Goal: Information Seeking & Learning: Check status

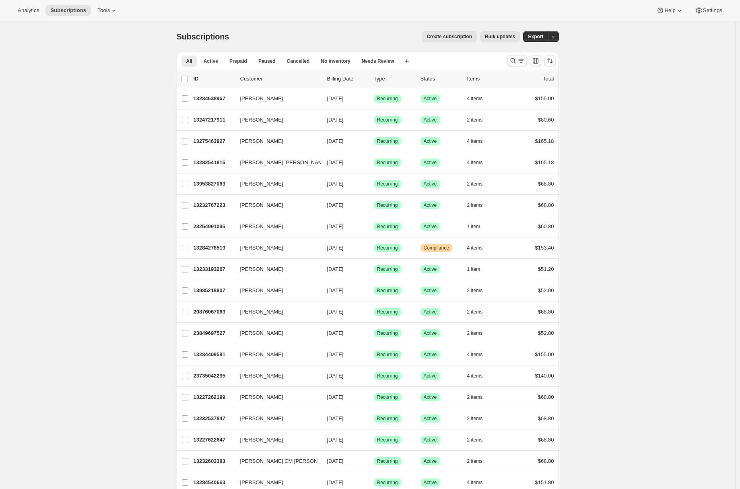
click at [524, 62] on icon "Search and filter results" at bounding box center [521, 61] width 8 height 8
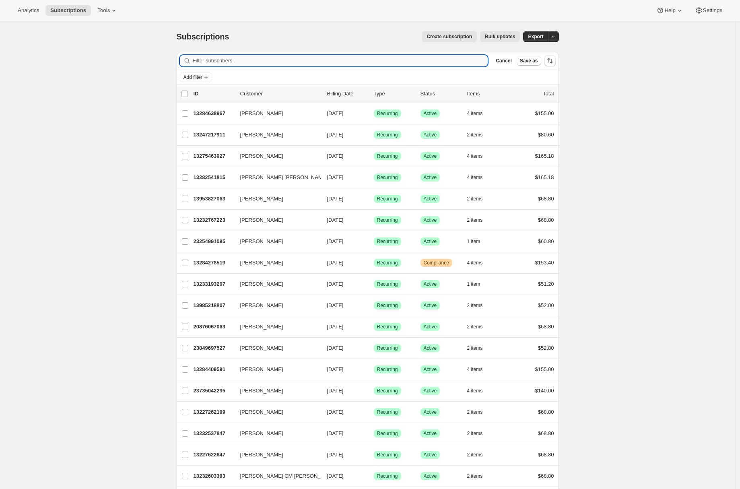
click at [233, 58] on input "Filter subscribers" at bounding box center [340, 60] width 295 height 11
paste input "Meilani santillan"
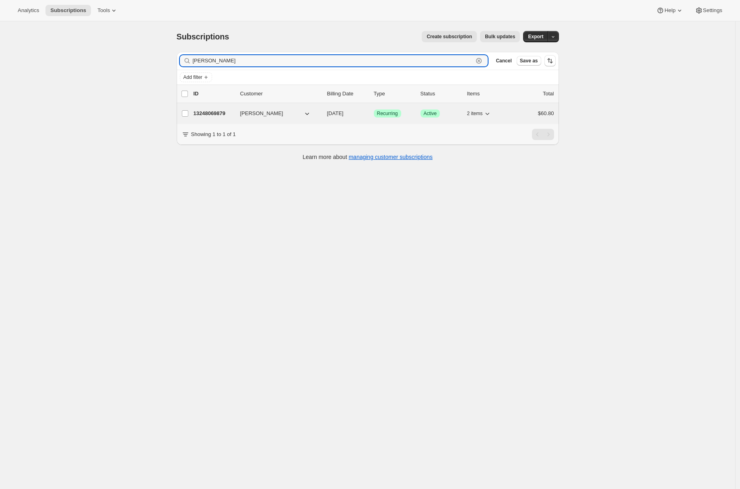
type input "Meilani santillan"
click at [210, 119] on div "13248069879 Meilani Santillan 12/01/2025 Success Recurring Success Active 2 ite…" at bounding box center [373, 113] width 360 height 11
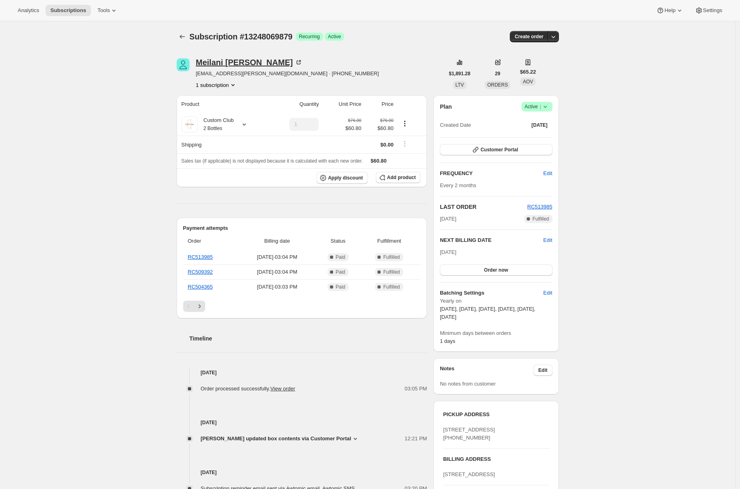
click at [215, 60] on div "Meilani Santillan" at bounding box center [249, 62] width 107 height 8
click at [226, 64] on div "Meilani Santillan" at bounding box center [249, 62] width 107 height 8
click at [61, 108] on div "Subscription #13248069879. This page is ready Subscription #13248069879 Success…" at bounding box center [367, 359] width 735 height 677
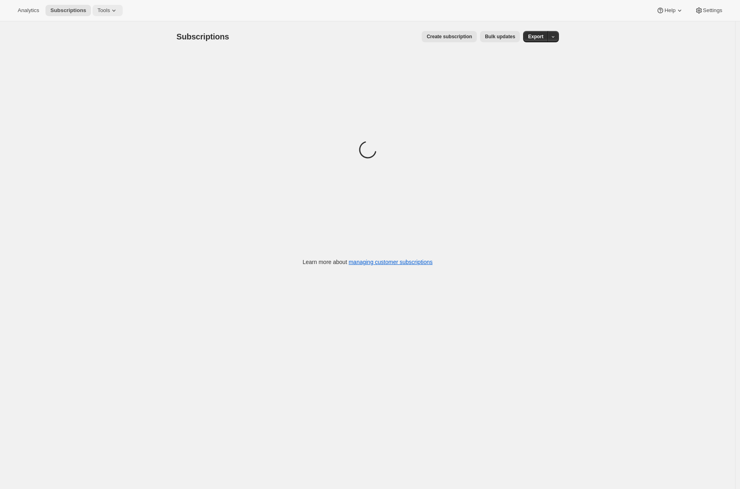
click at [116, 7] on icon at bounding box center [114, 10] width 8 height 8
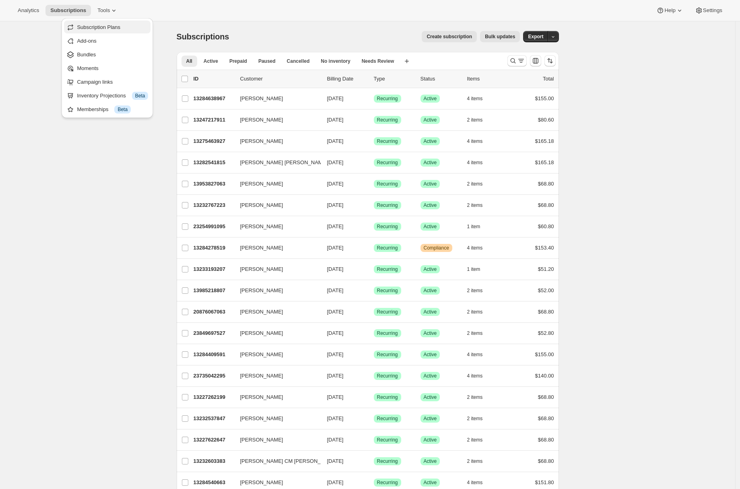
click at [102, 30] on span "Subscription Plans" at bounding box center [98, 27] width 43 height 6
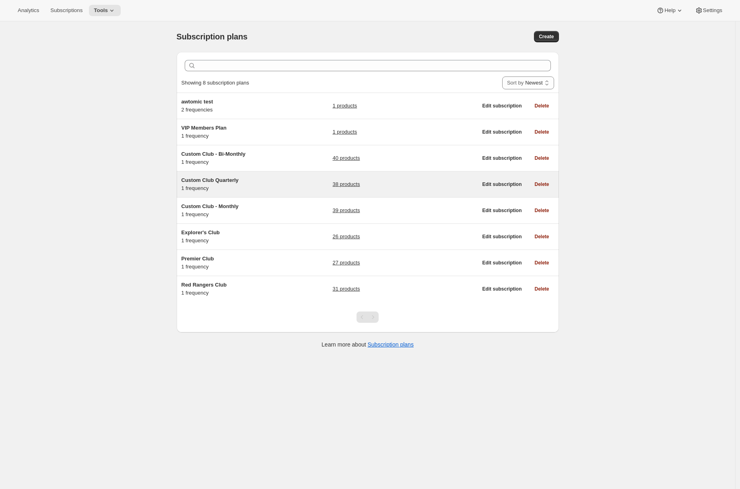
click at [295, 183] on div "Custom Club Quarterly 1 frequency 38 products" at bounding box center [329, 184] width 296 height 16
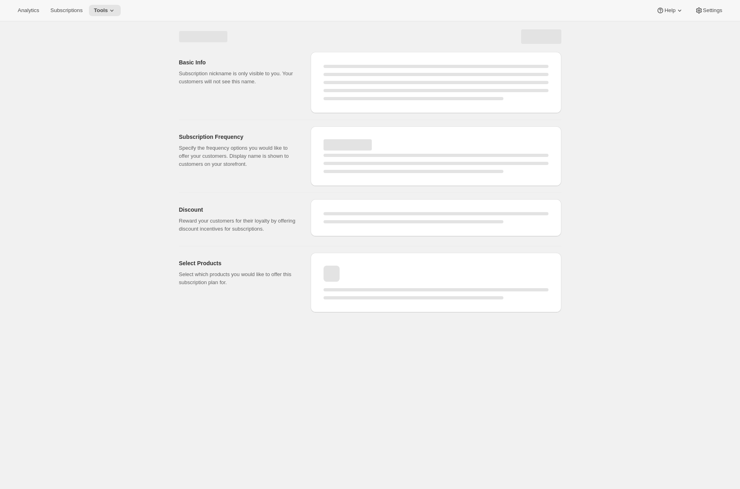
select select "WEEK"
select select "MONTH"
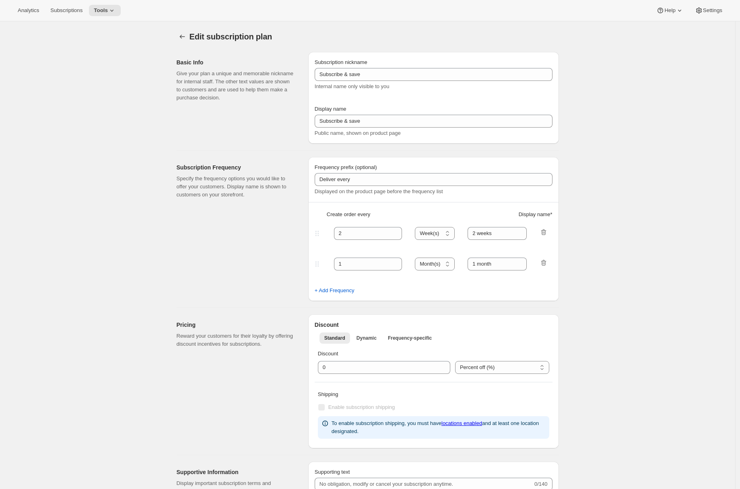
type input "Custom Club Quarterly"
type input "3"
select select "MONTH"
type input "3 Months"
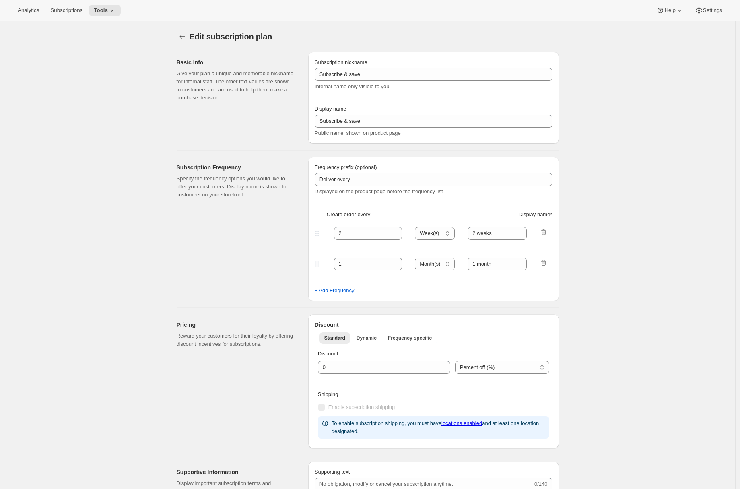
type input "20"
checkbox input "true"
select select "YEARDAY"
select select "6"
select select "4"
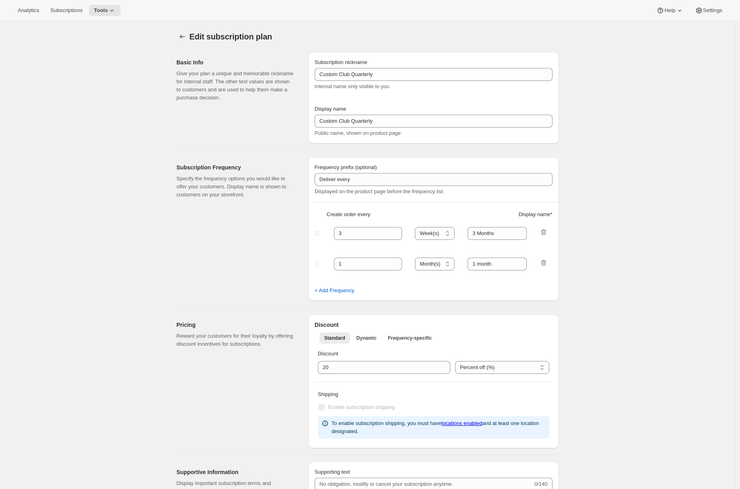
select select "7"
select select "10"
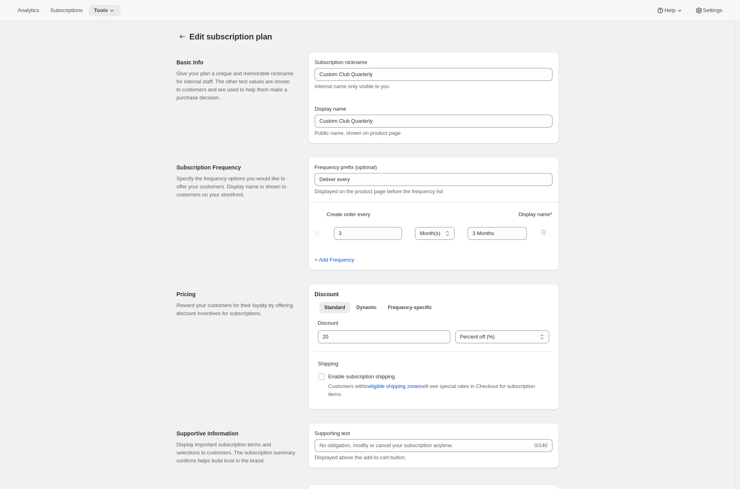
click at [108, 10] on span "Tools" at bounding box center [101, 10] width 14 height 6
click at [95, 57] on span "Bundles" at bounding box center [85, 54] width 19 height 6
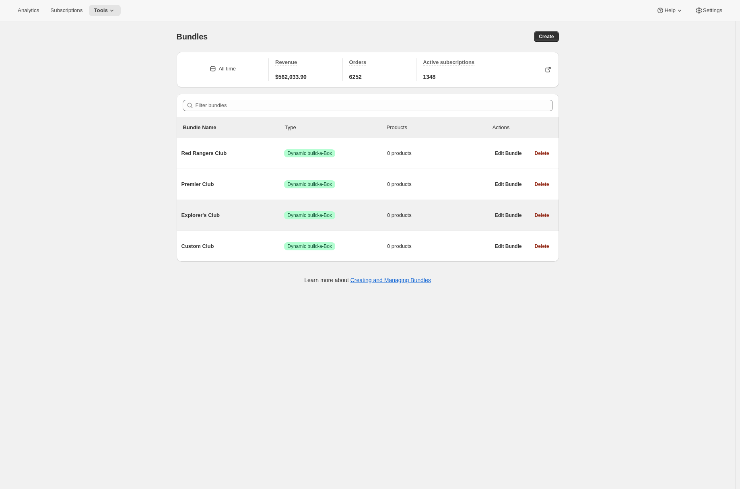
click at [219, 218] on span "Explorer's Club" at bounding box center [232, 215] width 103 height 8
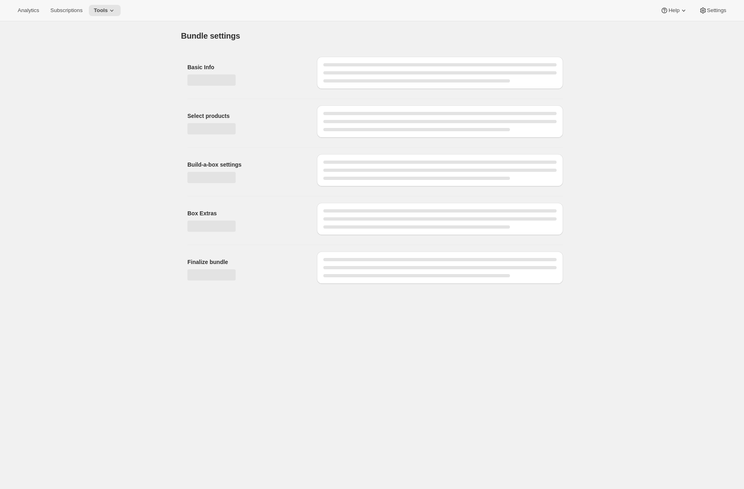
type input "Explorer's Club"
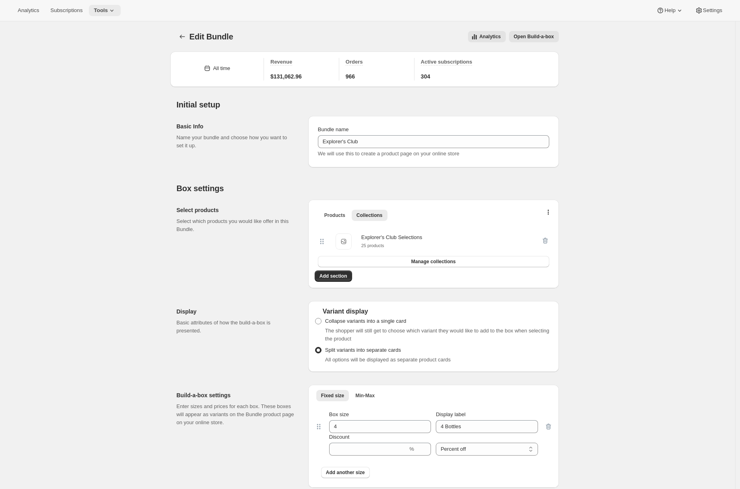
click at [113, 11] on icon at bounding box center [111, 11] width 3 height 2
click at [112, 82] on span "Campaign links" at bounding box center [94, 82] width 36 height 6
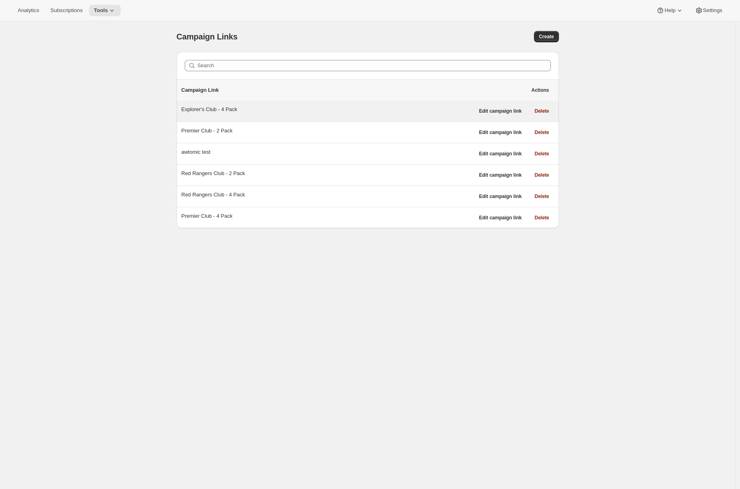
click at [339, 115] on div "Explorer's Club - 4 Pack" at bounding box center [327, 110] width 293 height 11
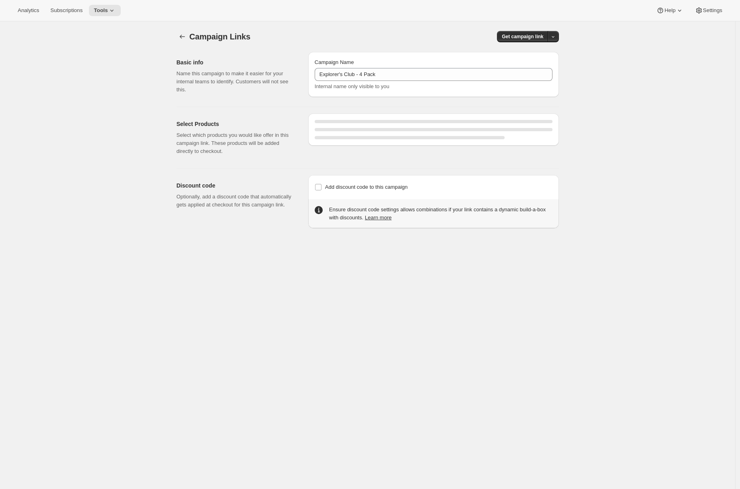
select select "gid://shopify/SellingPlan/2920906999"
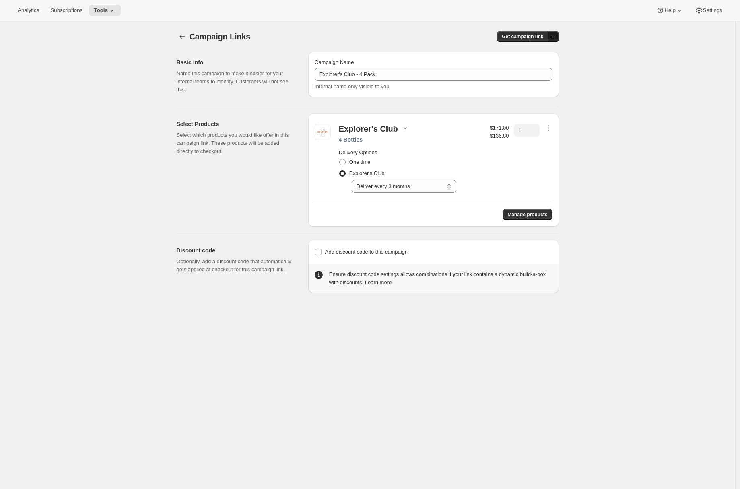
click at [559, 36] on button "button" at bounding box center [552, 36] width 11 height 11
click at [547, 58] on button "Copy Link" at bounding box center [539, 53] width 39 height 13
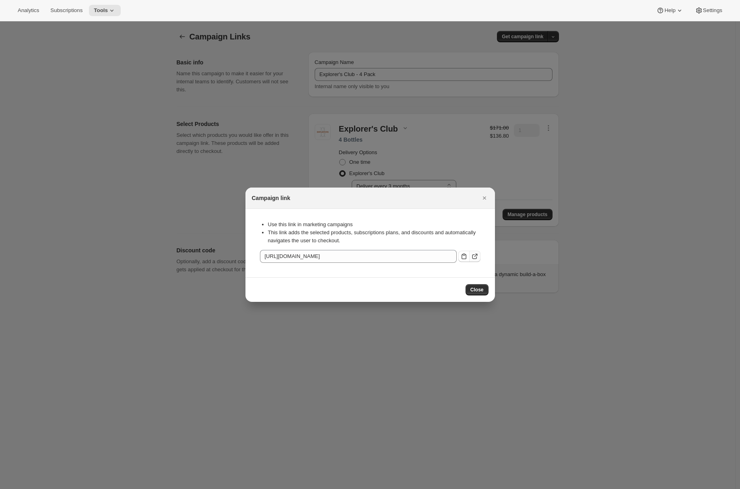
click at [477, 259] on icon ":rfc:" at bounding box center [475, 256] width 8 height 8
click at [485, 197] on icon "Close" at bounding box center [484, 198] width 8 height 8
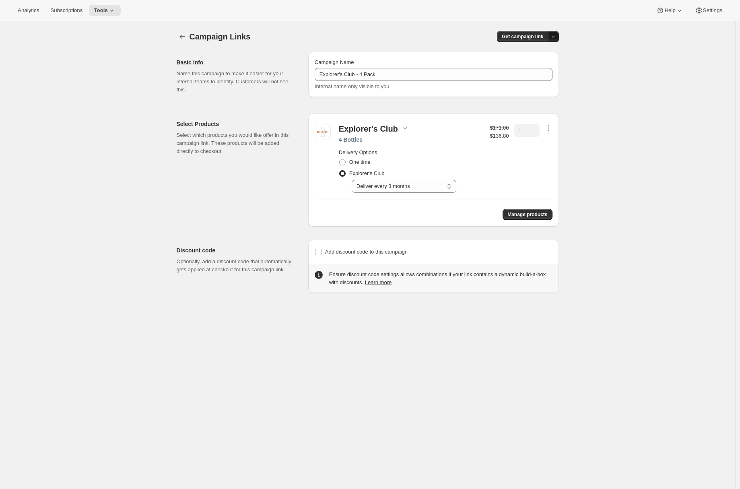
click at [557, 34] on button "button" at bounding box center [552, 36] width 11 height 11
click at [210, 64] on h2 "Basic info" at bounding box center [236, 62] width 119 height 8
click at [186, 39] on icon "button" at bounding box center [182, 37] width 8 height 8
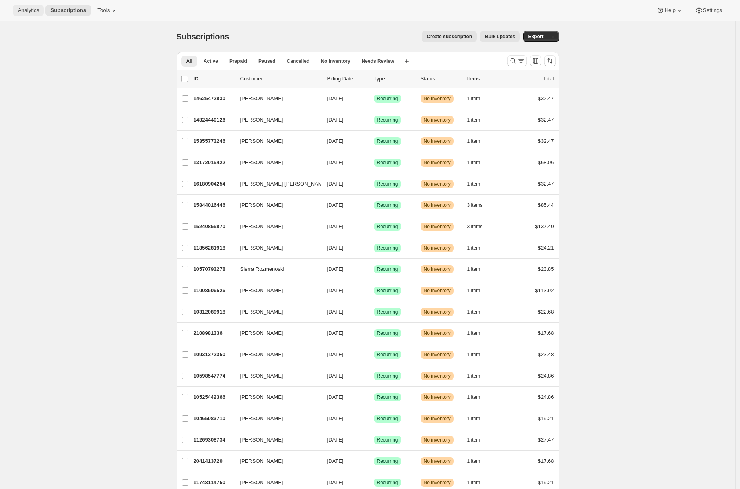
click at [30, 15] on button "Analytics" at bounding box center [28, 10] width 31 height 11
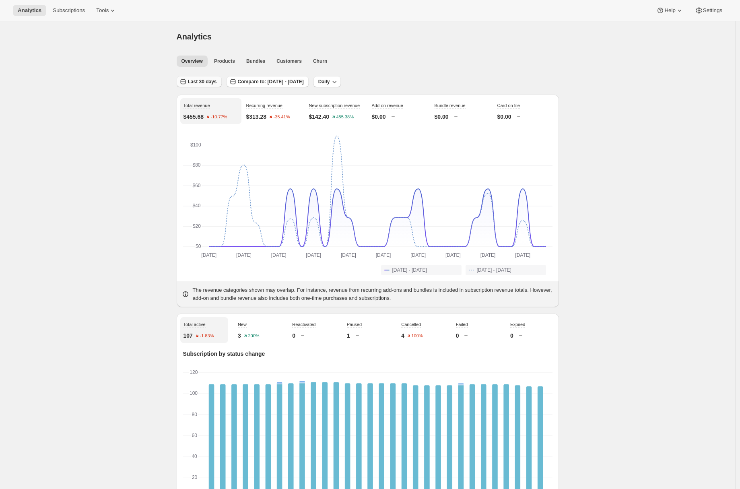
click at [212, 86] on button "Last 30 days" at bounding box center [199, 81] width 45 height 11
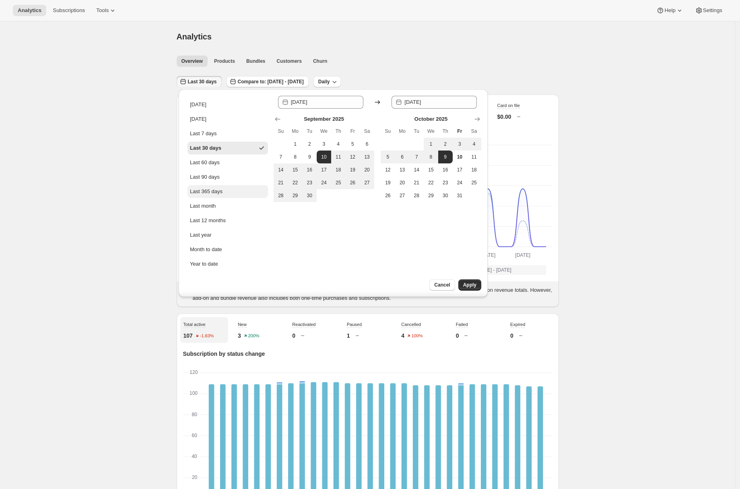
click at [200, 189] on div "Last 365 days" at bounding box center [206, 191] width 33 height 8
type input "[DATE]"
click at [471, 283] on span "Apply" at bounding box center [469, 285] width 13 height 6
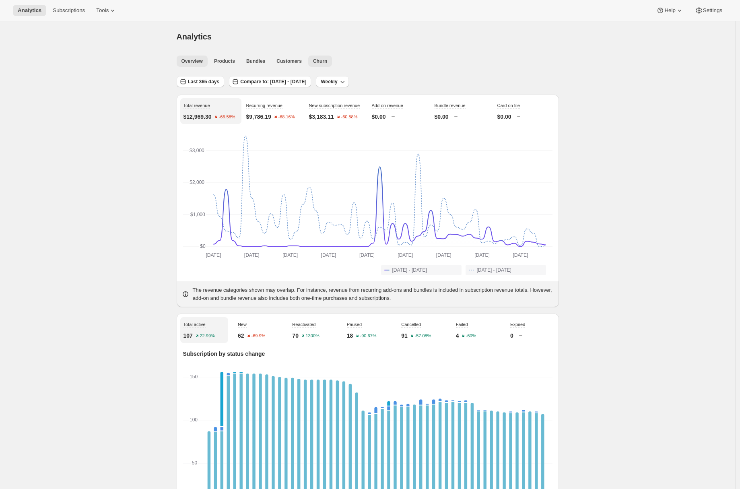
click at [327, 60] on span "Churn" at bounding box center [320, 61] width 14 height 6
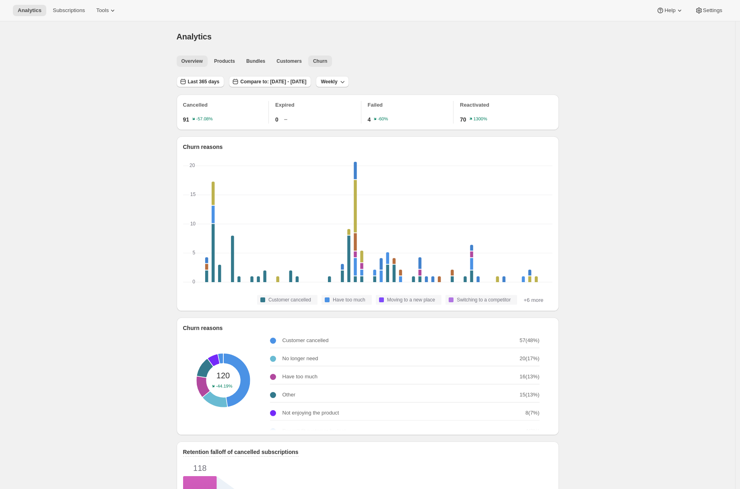
click at [196, 56] on button "Overview" at bounding box center [192, 61] width 31 height 11
